Goal: Task Accomplishment & Management: Manage account settings

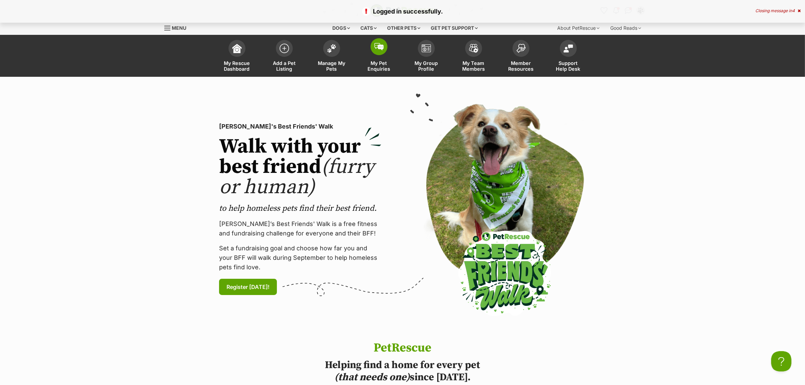
click at [376, 55] on link "My Pet Enquiries" at bounding box center [378, 57] width 47 height 40
click at [311, 46] on link "Manage My Pets" at bounding box center [331, 57] width 47 height 40
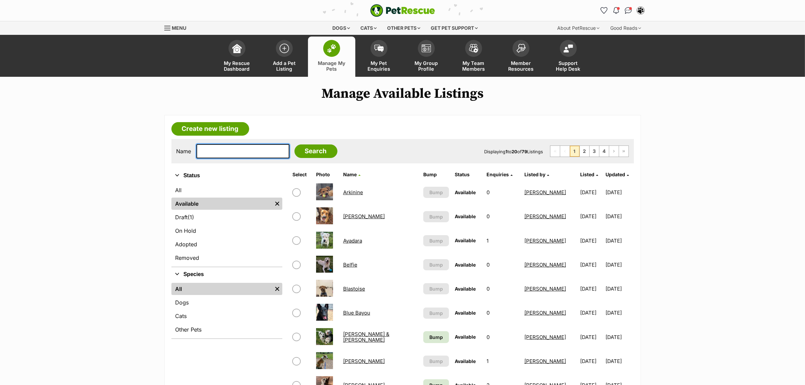
click at [225, 151] on input "text" at bounding box center [242, 151] width 93 height 14
type input "theod"
click at [295, 144] on input "Search" at bounding box center [316, 151] width 43 height 14
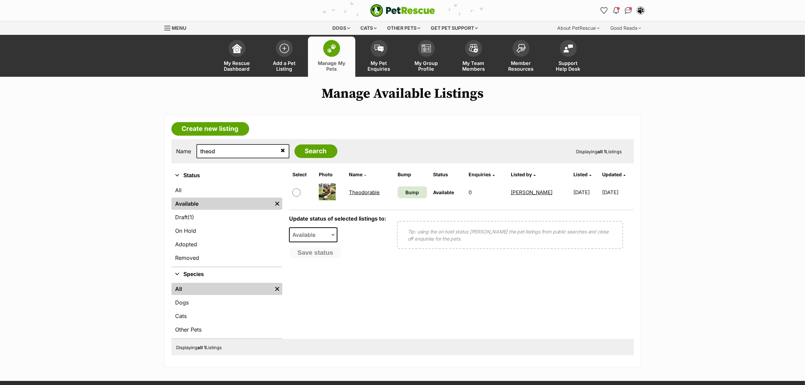
click at [361, 187] on td "Theodorable" at bounding box center [371, 192] width 48 height 23
click at [362, 189] on link "Theodorable" at bounding box center [364, 192] width 31 height 6
